Goal: Information Seeking & Learning: Learn about a topic

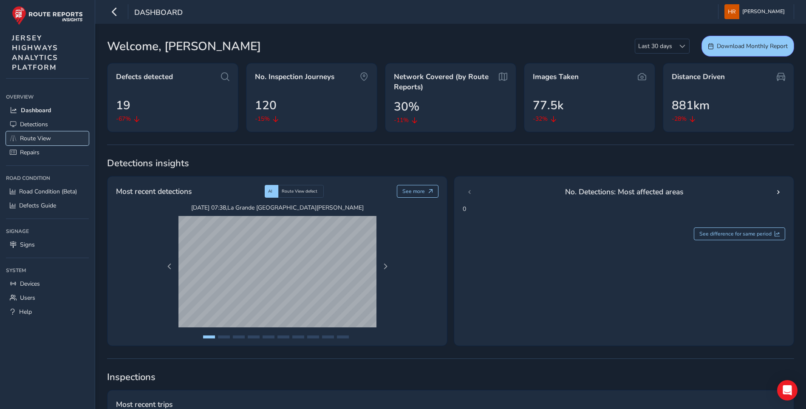
click at [41, 136] on span "Route View" at bounding box center [35, 138] width 31 height 8
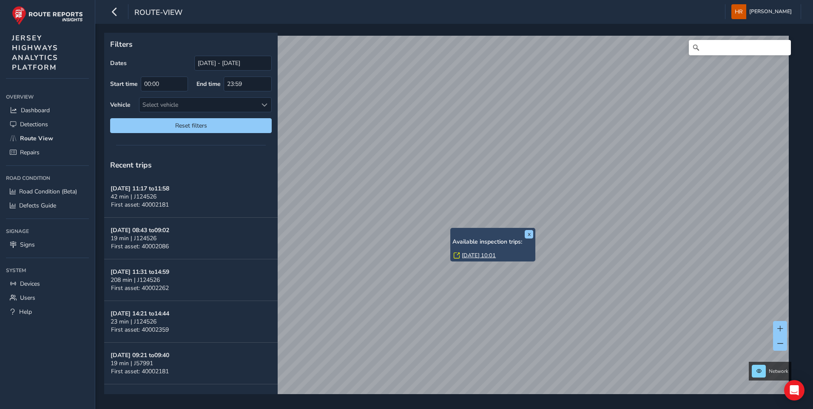
click at [489, 254] on link "[DATE] 10:01" at bounding box center [479, 256] width 34 height 8
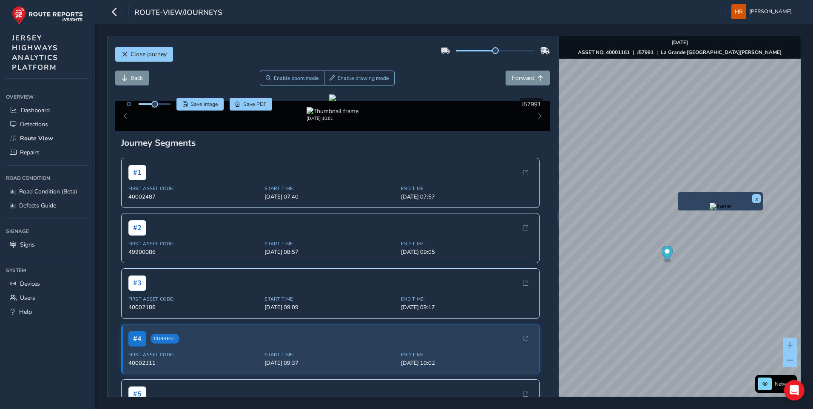
click at [709, 210] on img "Preview frame" at bounding box center [719, 206] width 21 height 7
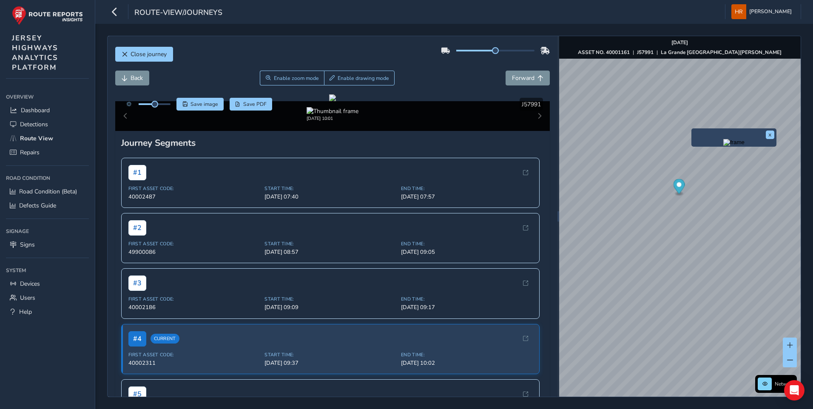
click at [723, 146] on img "Preview frame" at bounding box center [733, 142] width 21 height 7
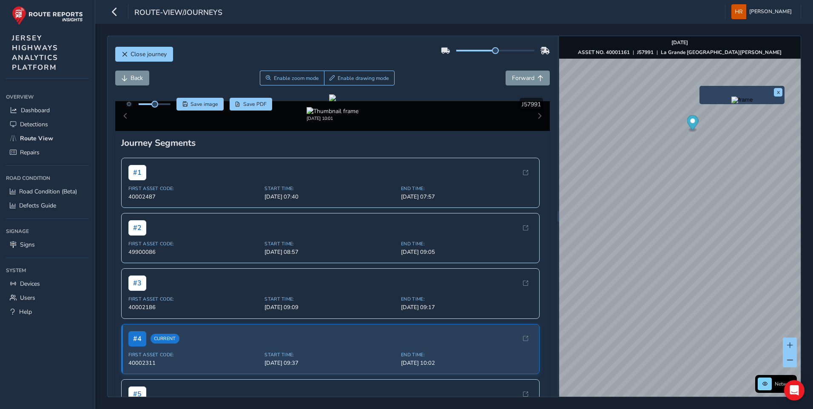
click at [731, 103] on img "Preview frame" at bounding box center [741, 99] width 21 height 7
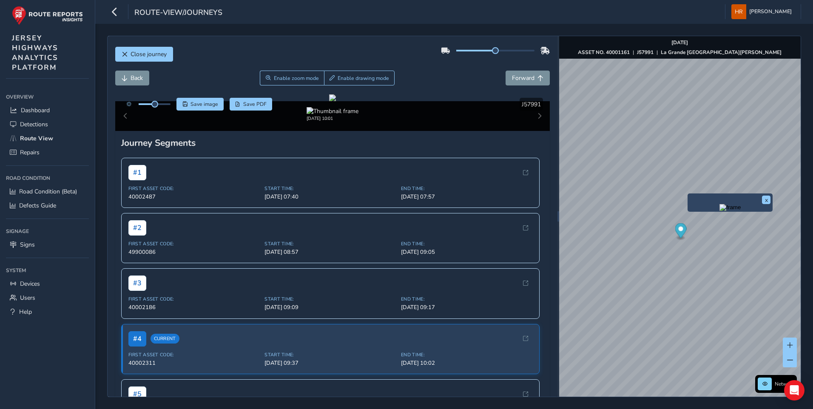
click at [719, 211] on img "Preview frame" at bounding box center [729, 207] width 21 height 7
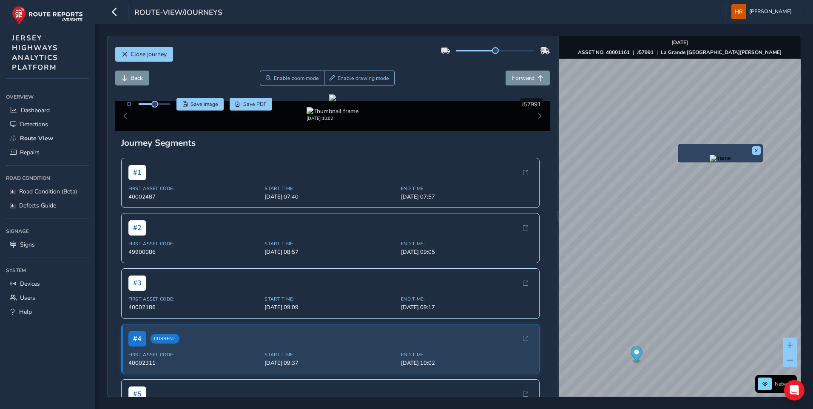
click at [709, 162] on img "Preview frame" at bounding box center [719, 158] width 21 height 7
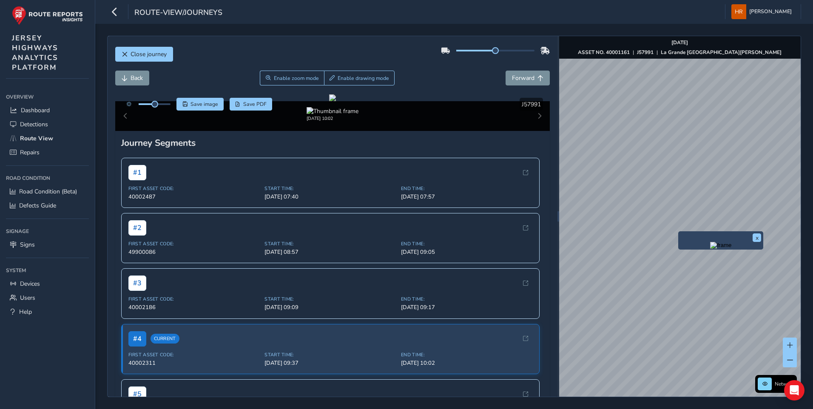
click at [710, 249] on img "Preview frame" at bounding box center [720, 245] width 21 height 7
drag, startPoint x: 672, startPoint y: 207, endPoint x: 666, endPoint y: 213, distance: 8.7
click at [666, 212] on icon "Map marker" at bounding box center [666, 215] width 11 height 15
click at [741, 222] on button "x" at bounding box center [739, 222] width 9 height 9
click at [148, 48] on button "Close journey" at bounding box center [144, 54] width 58 height 15
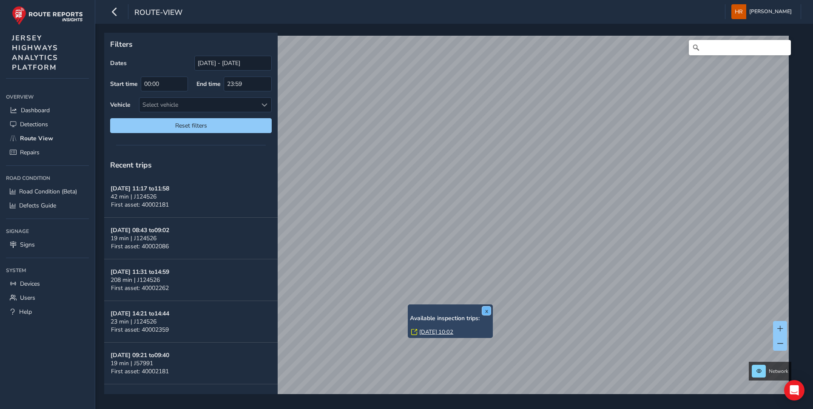
click at [488, 307] on button "x" at bounding box center [486, 310] width 9 height 9
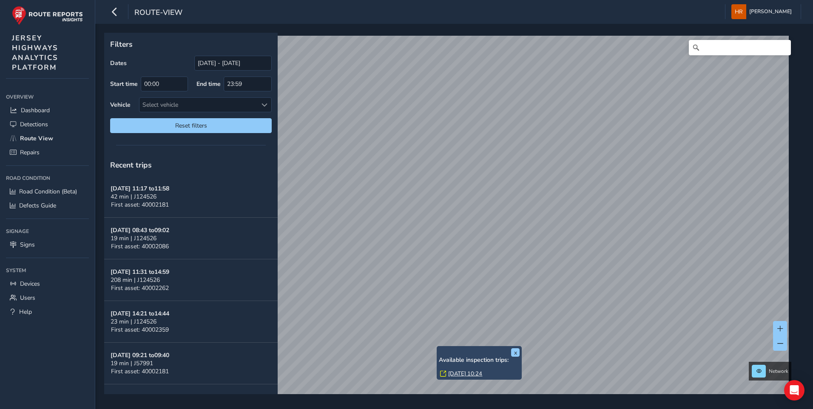
click at [470, 372] on link "[DATE] 10:24" at bounding box center [465, 374] width 34 height 8
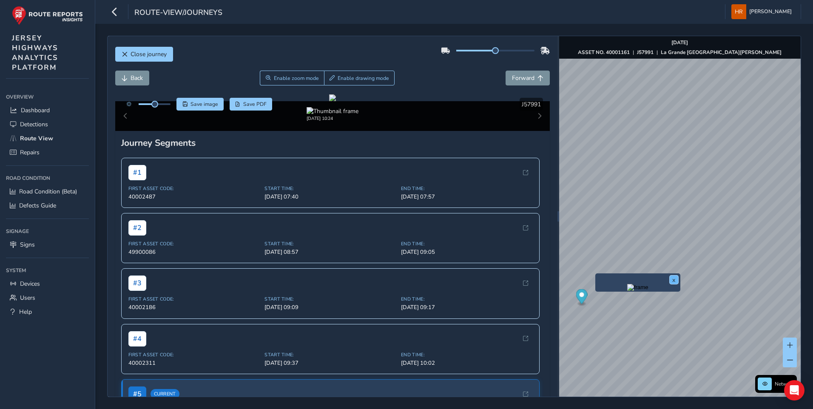
click at [672, 278] on button "x" at bounding box center [674, 279] width 9 height 9
click at [153, 58] on span "Close journey" at bounding box center [149, 54] width 36 height 8
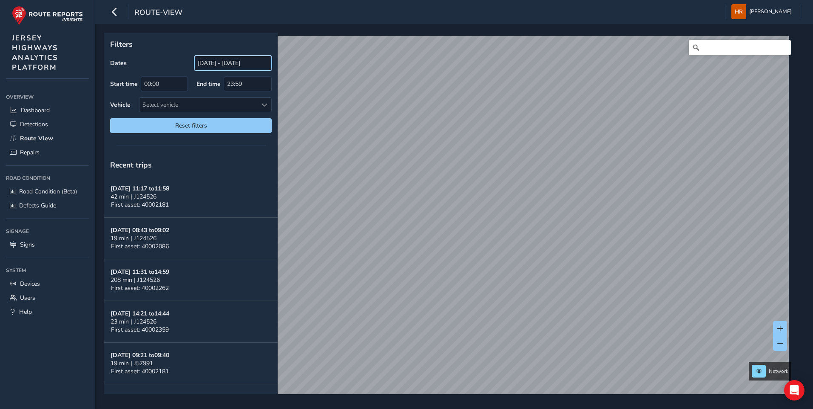
click at [231, 62] on input "[DATE] - [DATE]" at bounding box center [232, 63] width 77 height 15
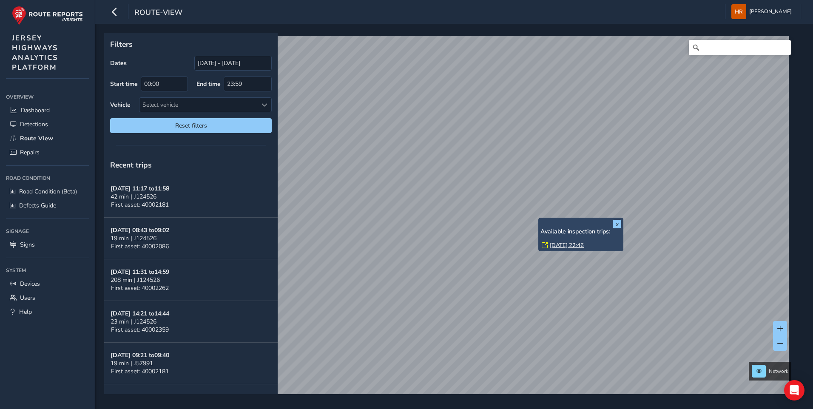
click at [562, 244] on link "Fri, 19 Sep, 22:46" at bounding box center [567, 245] width 34 height 8
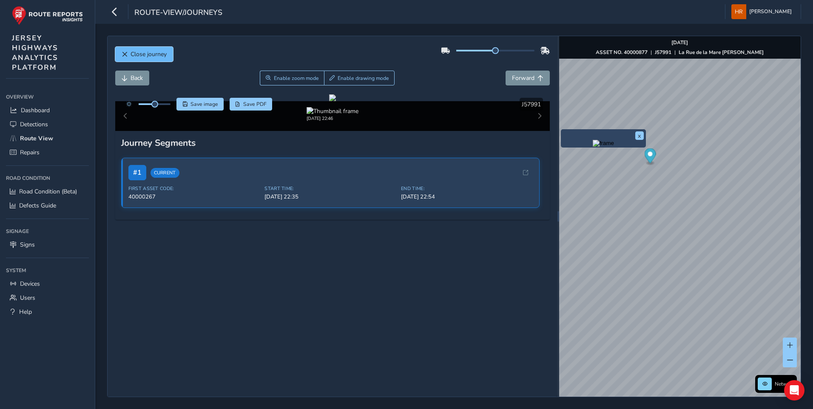
click at [147, 57] on span "Close journey" at bounding box center [149, 54] width 36 height 8
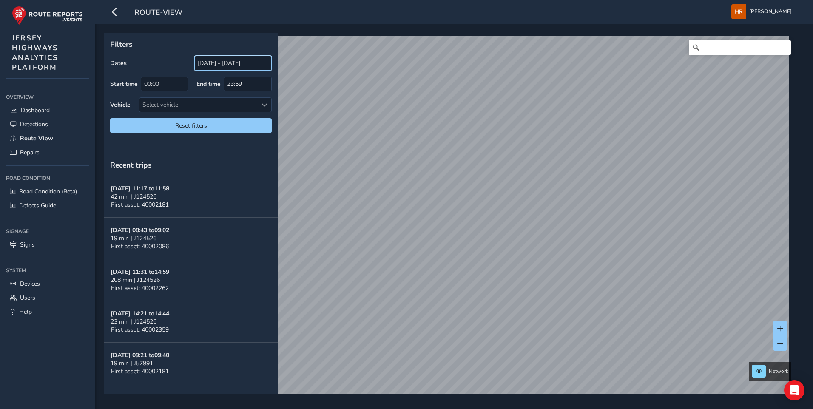
click at [219, 61] on input "[DATE] - [DATE]" at bounding box center [232, 63] width 77 height 15
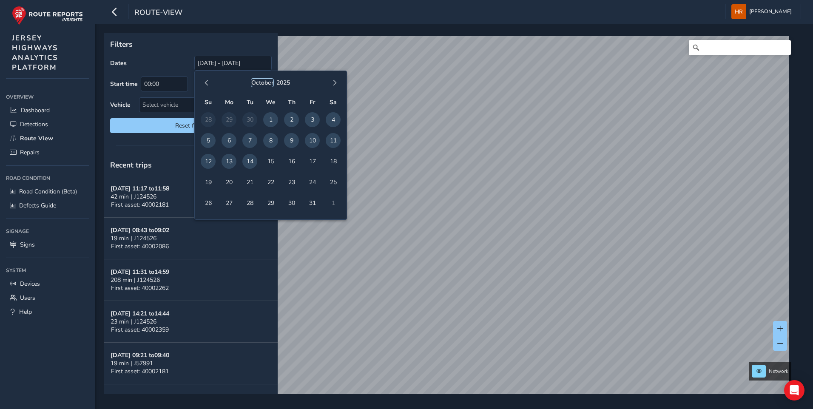
click at [267, 81] on button "October" at bounding box center [262, 83] width 22 height 8
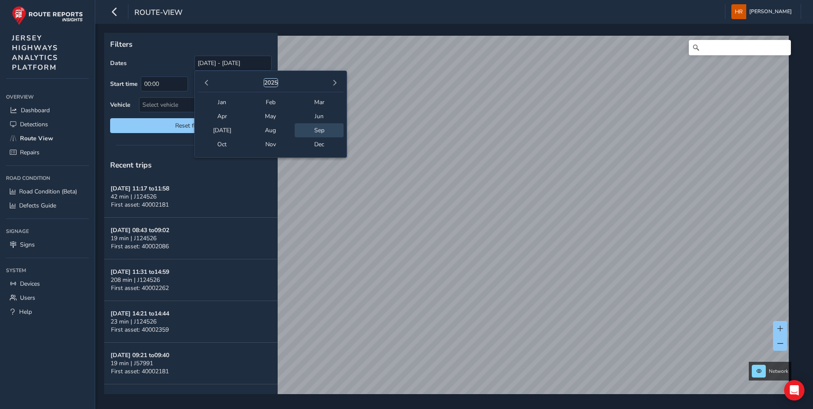
click at [271, 82] on button "2025" at bounding box center [271, 83] width 14 height 8
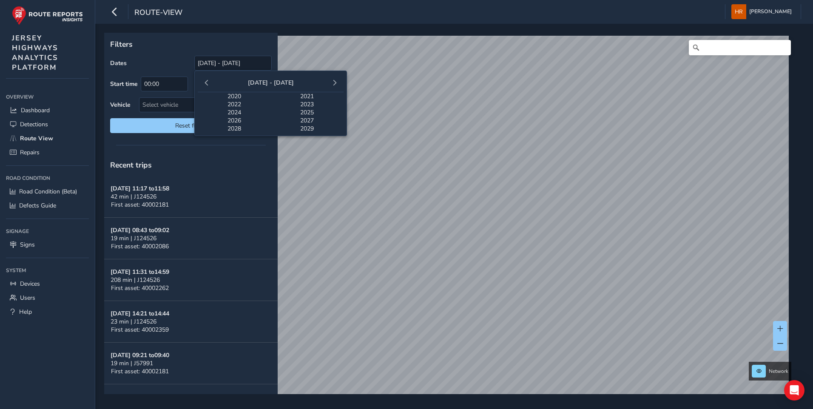
click at [235, 95] on span "2020" at bounding box center [234, 96] width 73 height 8
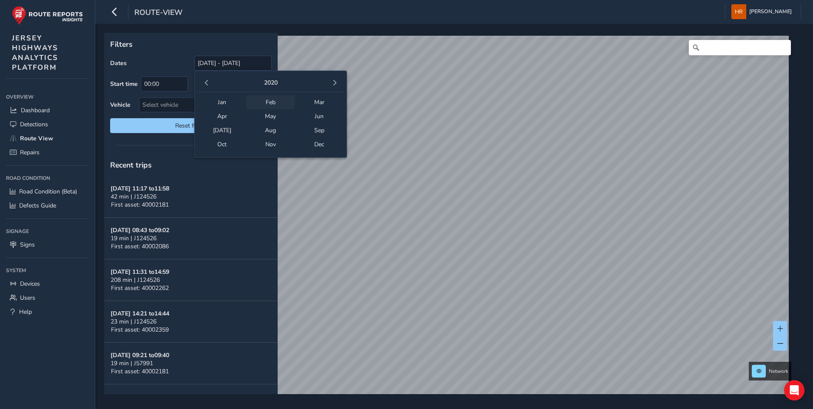
click at [272, 105] on span "Feb" at bounding box center [270, 102] width 48 height 14
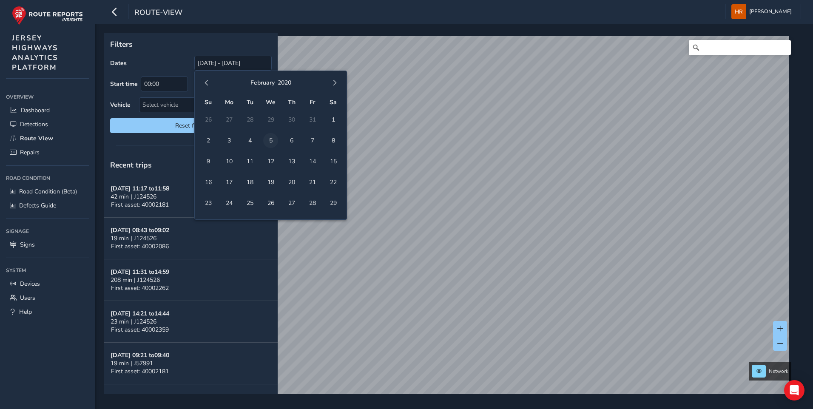
click at [272, 141] on span "5" at bounding box center [270, 140] width 15 height 15
click at [276, 84] on div "February 2020" at bounding box center [270, 83] width 41 height 12
click at [330, 82] on button "button" at bounding box center [335, 83] width 12 height 12
click at [275, 77] on div "March 2020" at bounding box center [271, 83] width 34 height 12
click at [275, 80] on button "2020" at bounding box center [281, 83] width 14 height 8
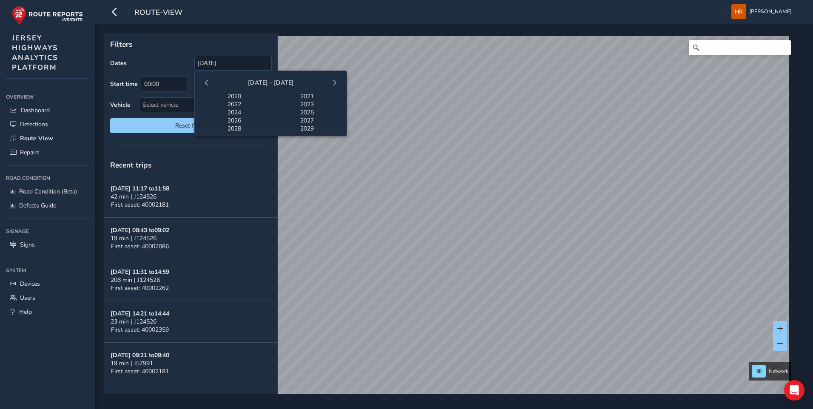
click at [309, 113] on span "2025" at bounding box center [307, 112] width 73 height 8
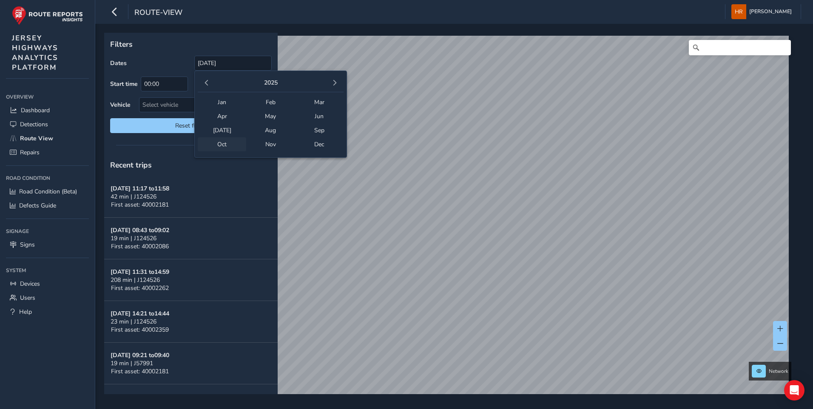
click at [231, 147] on span "Oct" at bounding box center [222, 144] width 48 height 14
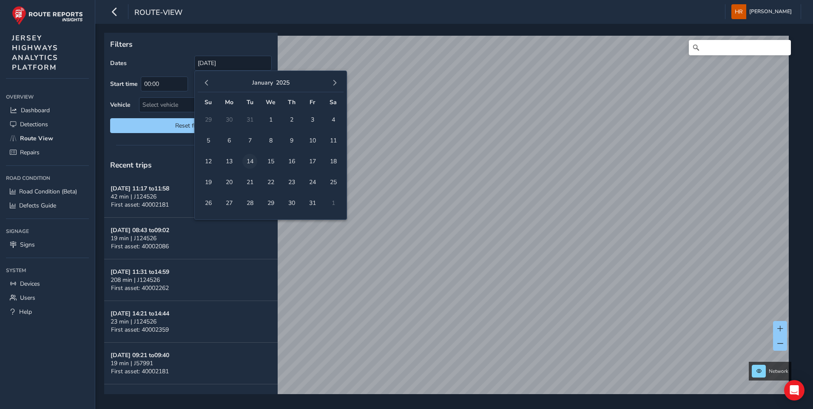
click at [248, 166] on span "14" at bounding box center [249, 161] width 15 height 15
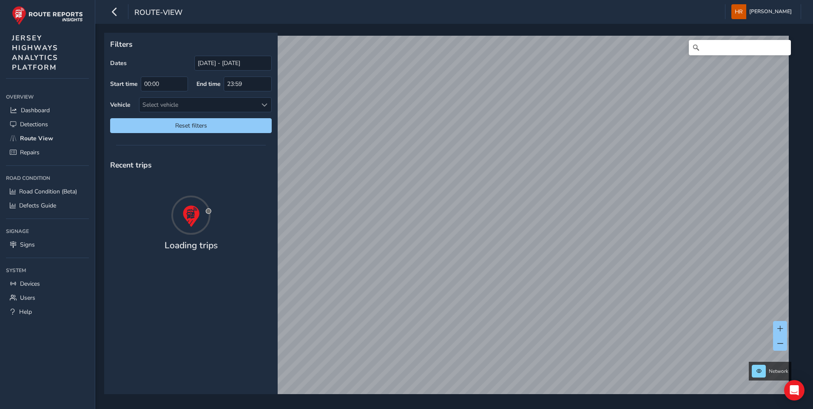
click at [249, 159] on div "Recent trips" at bounding box center [190, 165] width 173 height 22
click at [255, 165] on div "Recent trips" at bounding box center [190, 165] width 173 height 22
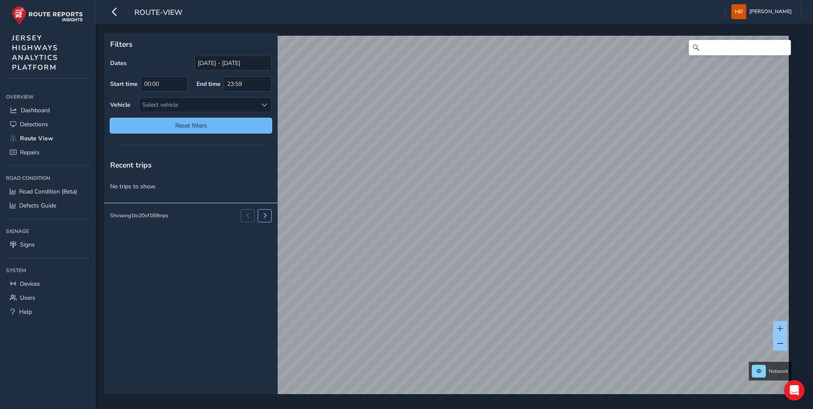
click at [238, 127] on span "Reset filters" at bounding box center [190, 126] width 149 height 8
type input "[DATE] - [DATE]"
